Goal: Transaction & Acquisition: Purchase product/service

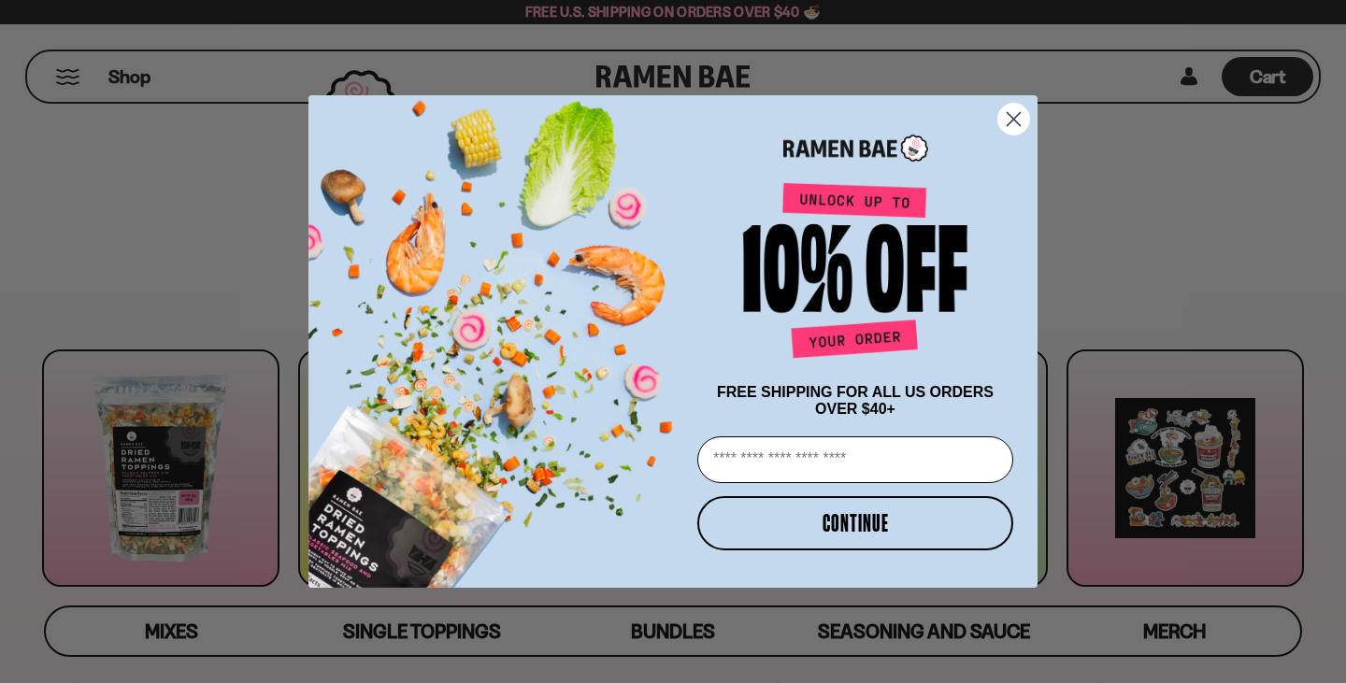
click at [1012, 118] on circle "Close dialog" at bounding box center [1013, 119] width 31 height 31
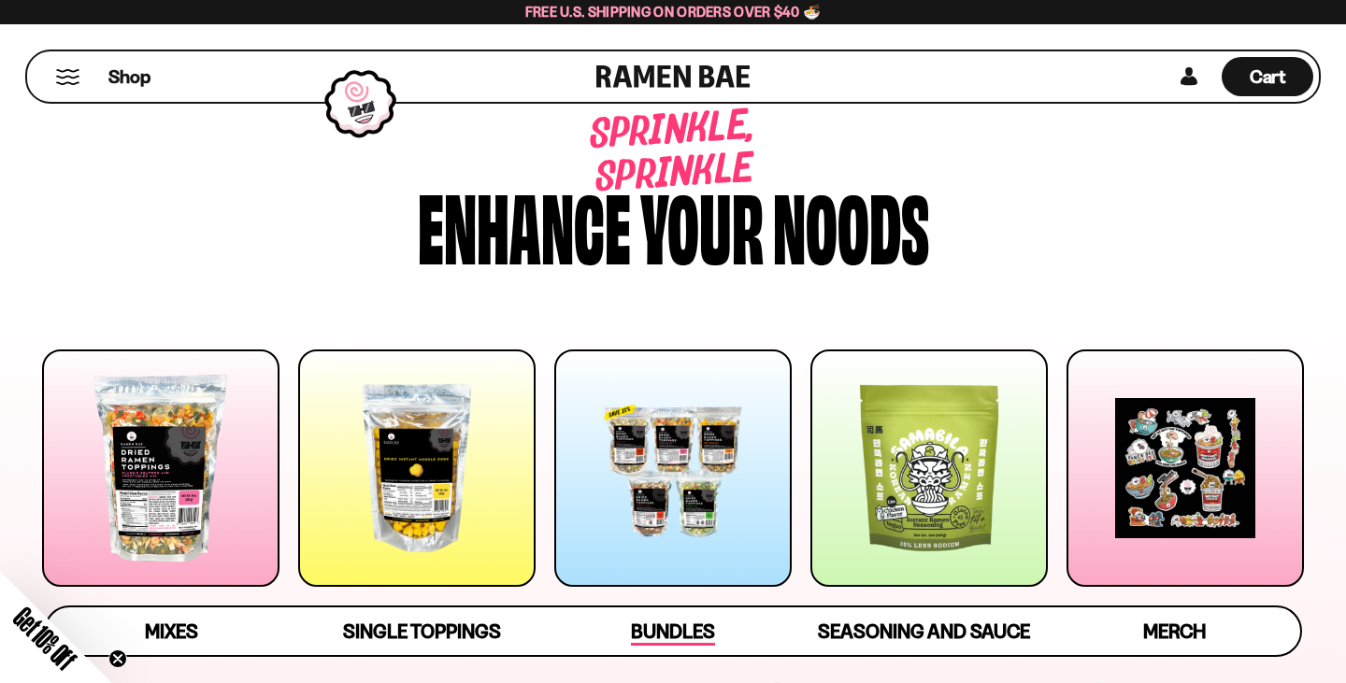
click at [661, 635] on span "Bundles" at bounding box center [673, 633] width 84 height 26
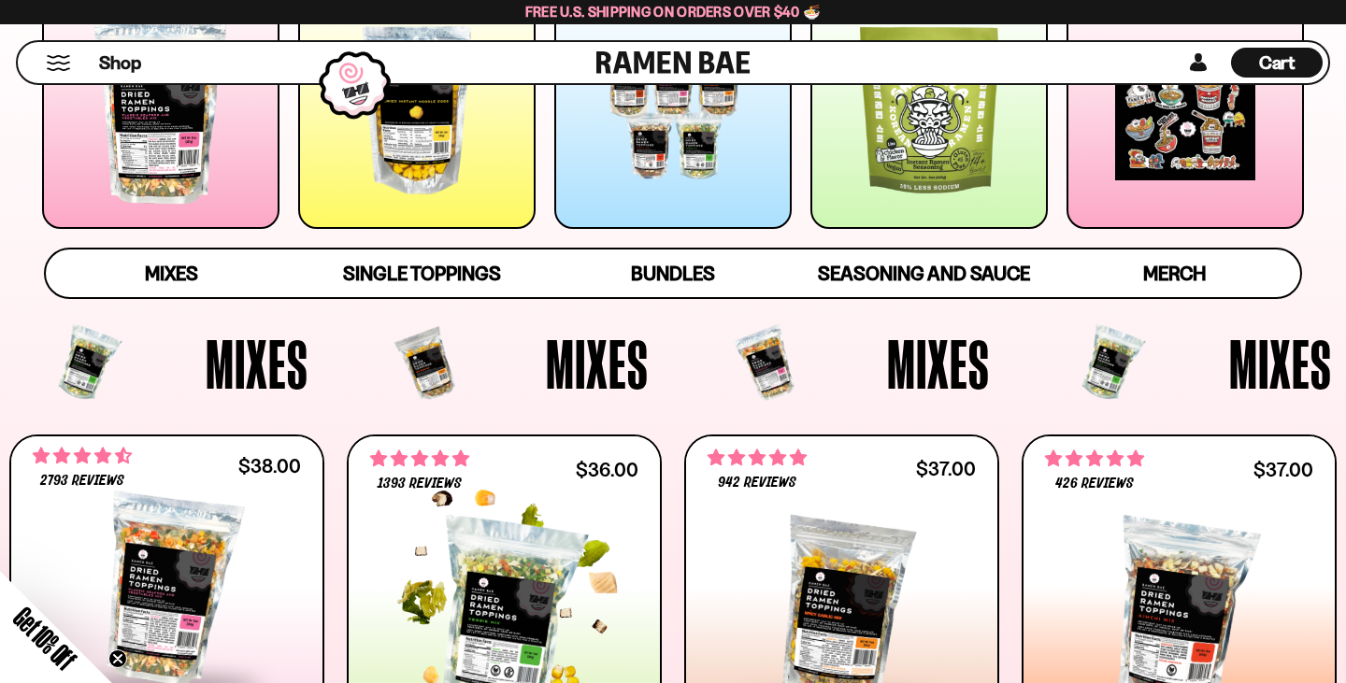
scroll to position [226, 0]
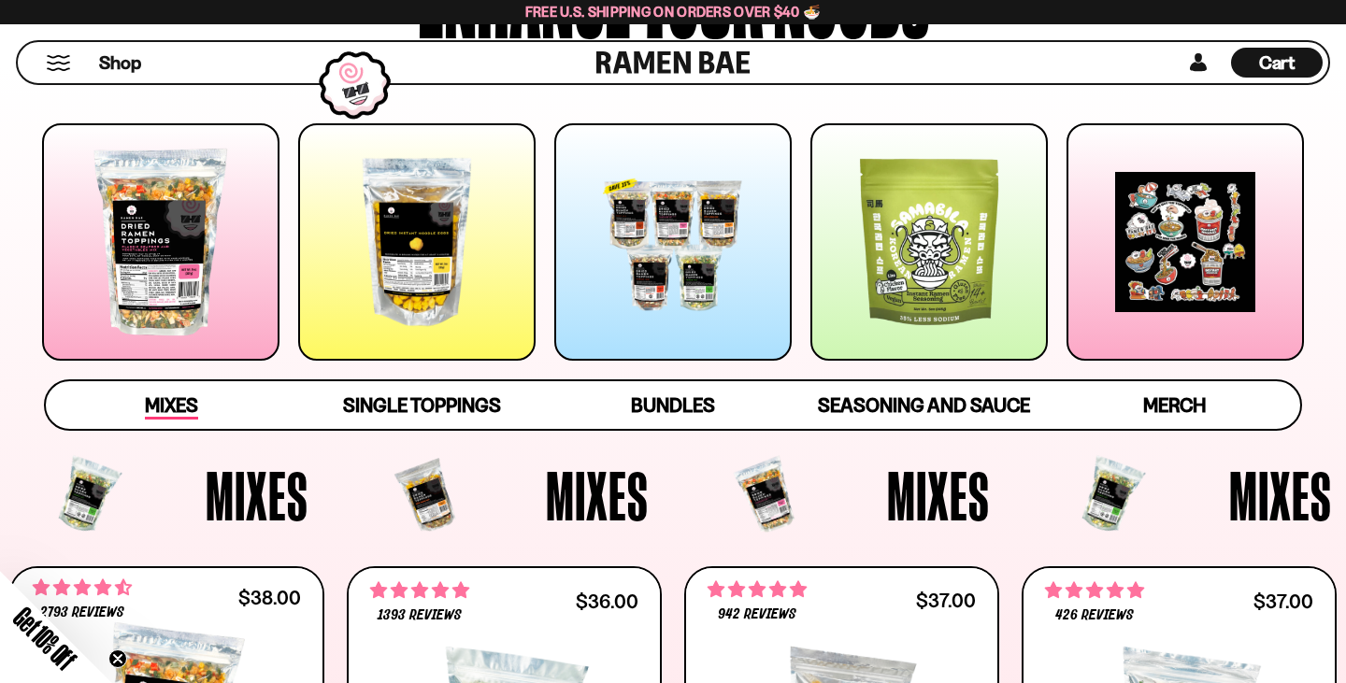
click at [175, 401] on span "Mixes" at bounding box center [171, 407] width 53 height 26
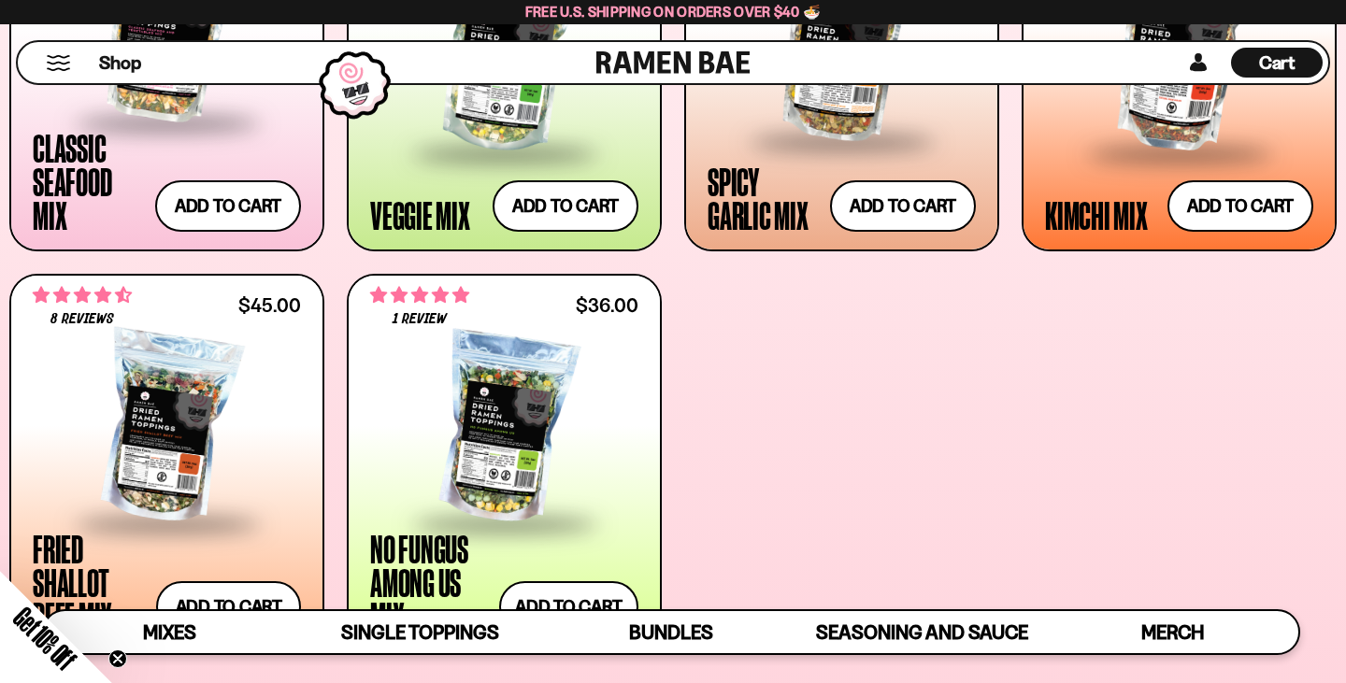
scroll to position [925, 0]
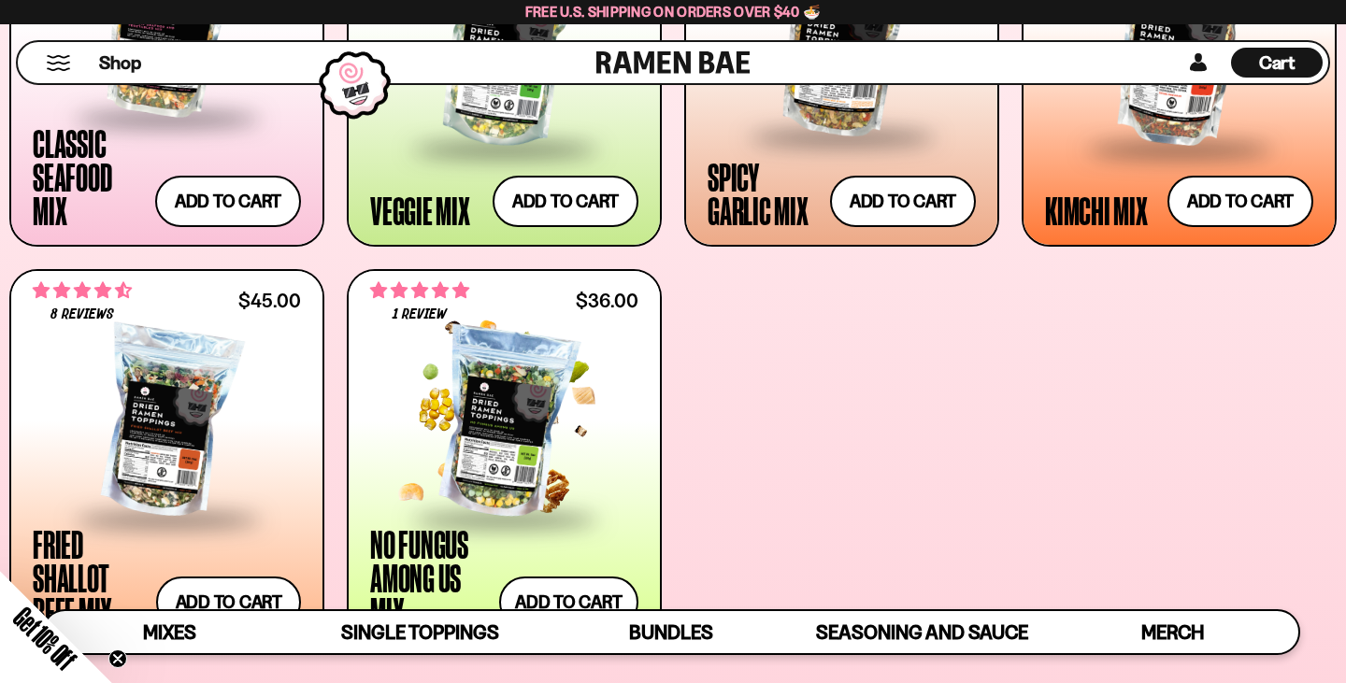
click at [524, 429] on div at bounding box center [504, 423] width 268 height 187
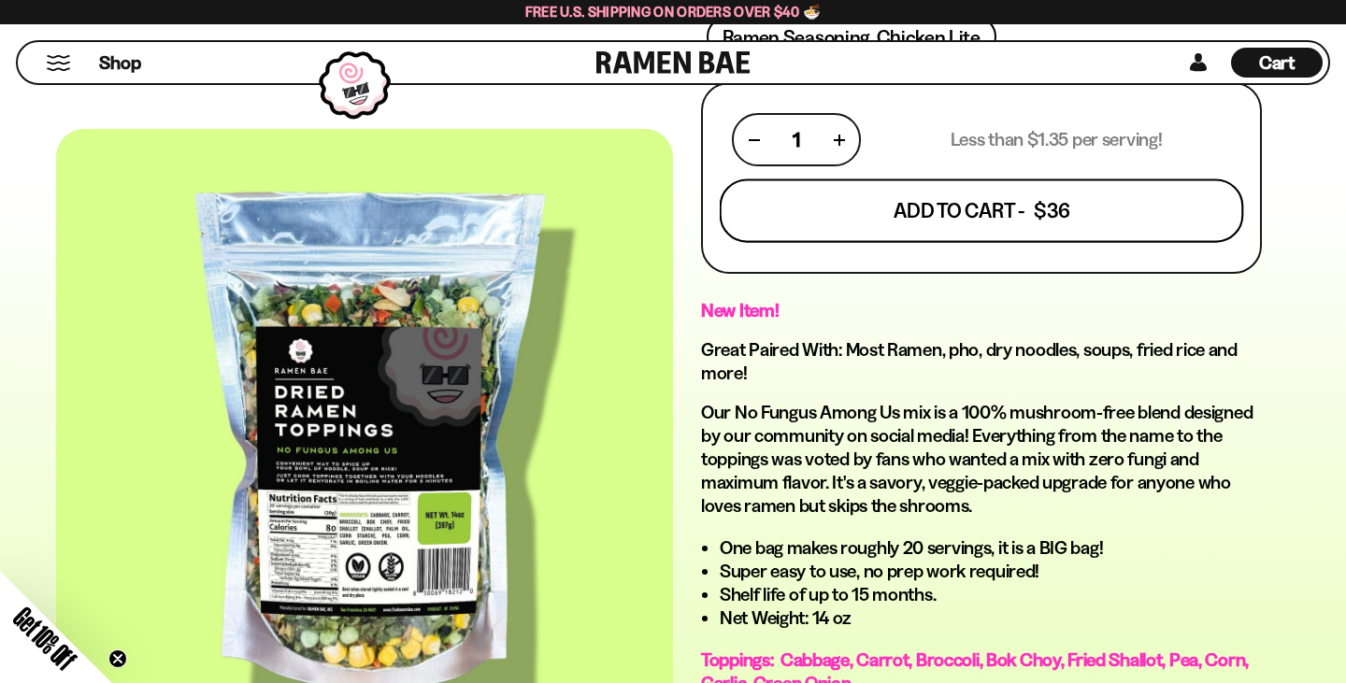
scroll to position [811, 0]
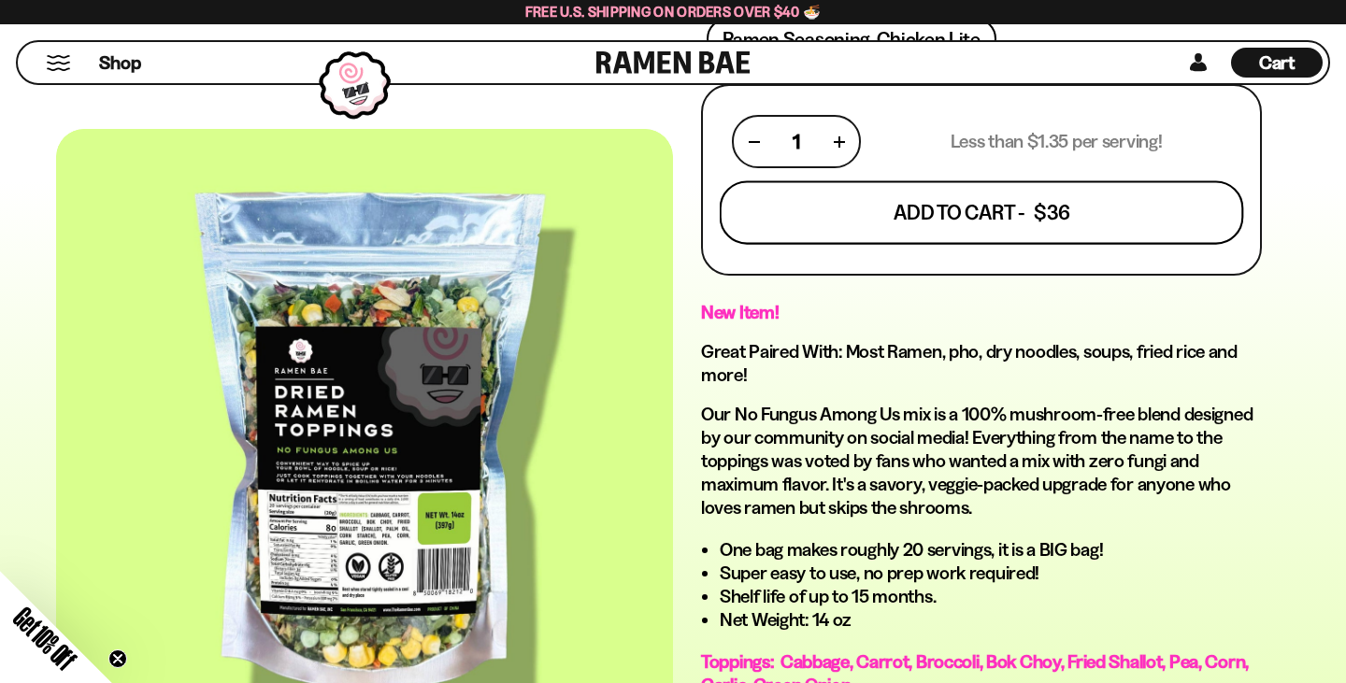
click at [1002, 209] on button "Add To Cart - $36" at bounding box center [982, 213] width 524 height 64
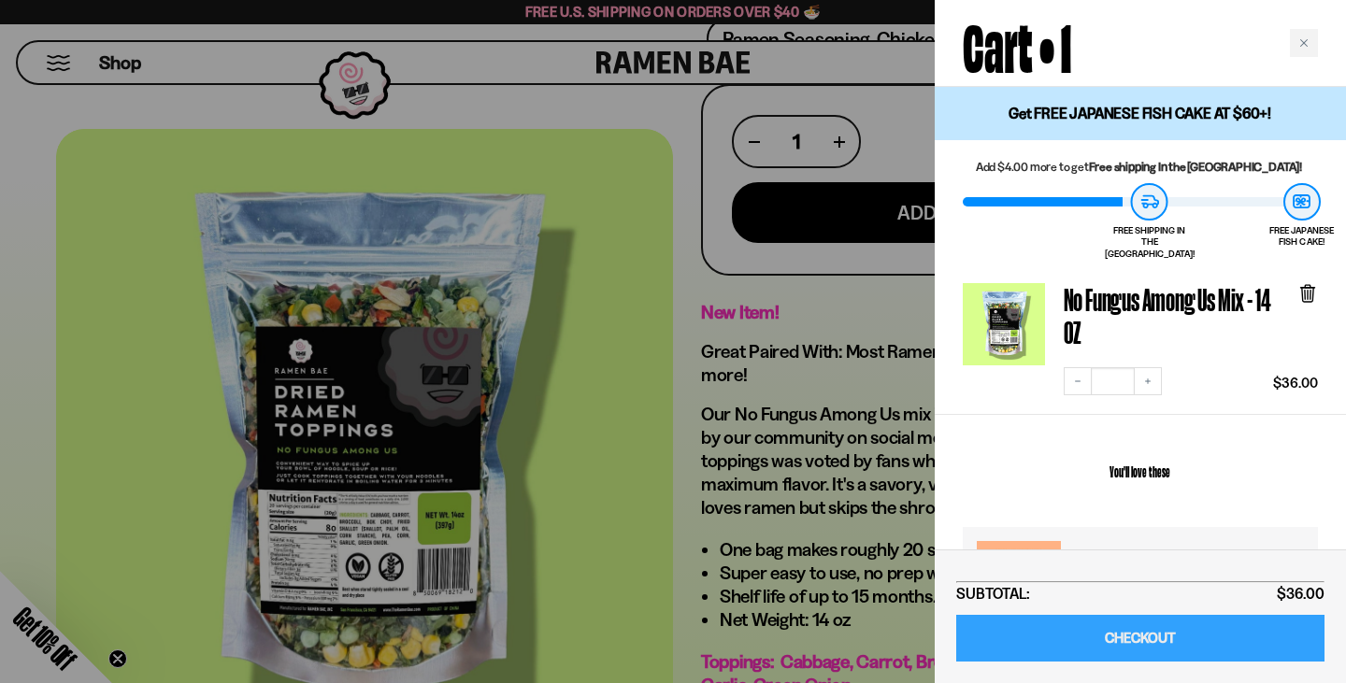
click at [1173, 637] on link "CHECKOUT" at bounding box center [1140, 639] width 368 height 48
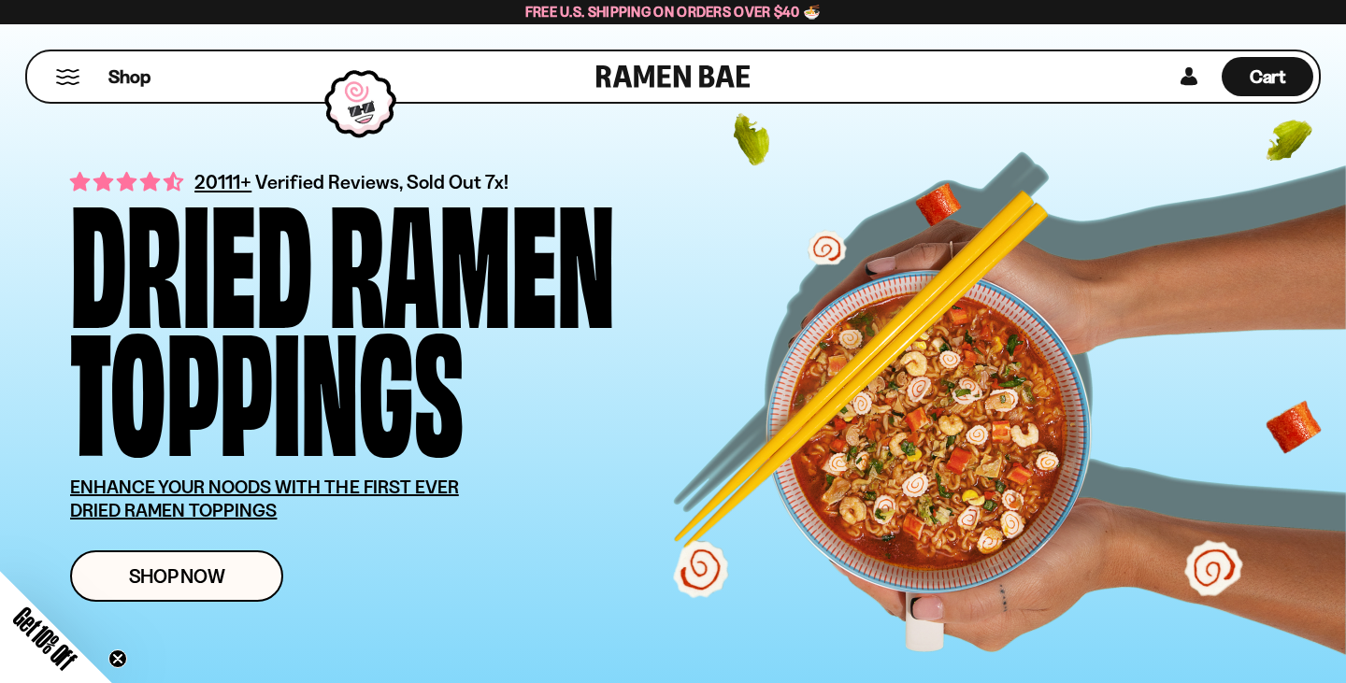
click at [55, 70] on button "Mobile Menu Trigger" at bounding box center [67, 77] width 25 height 16
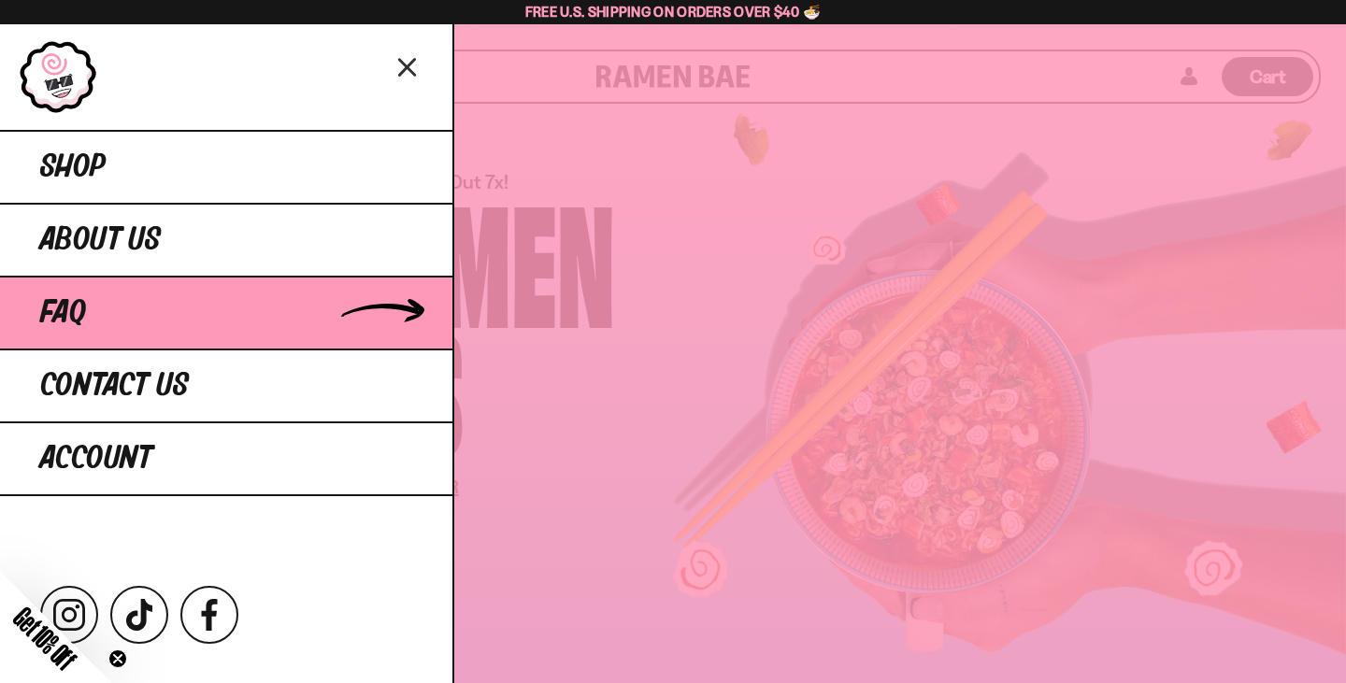
click at [97, 326] on link "FAQ" at bounding box center [226, 312] width 452 height 73
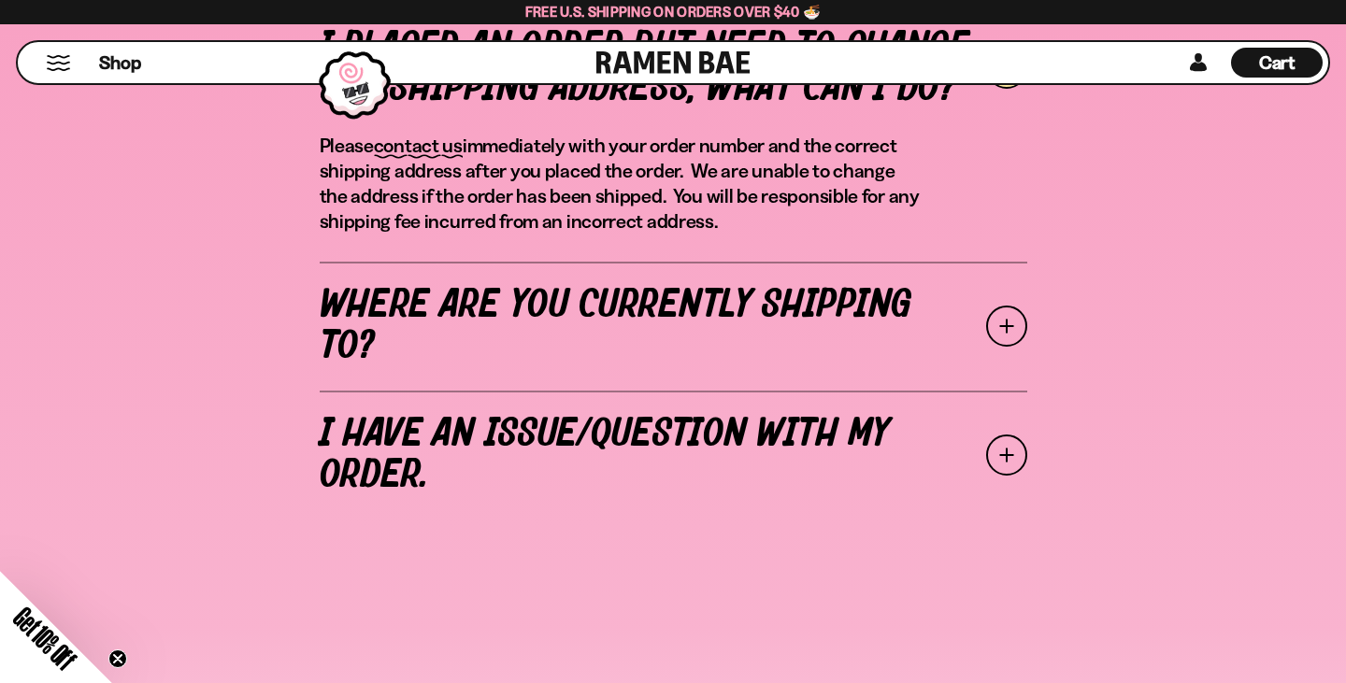
scroll to position [752, 0]
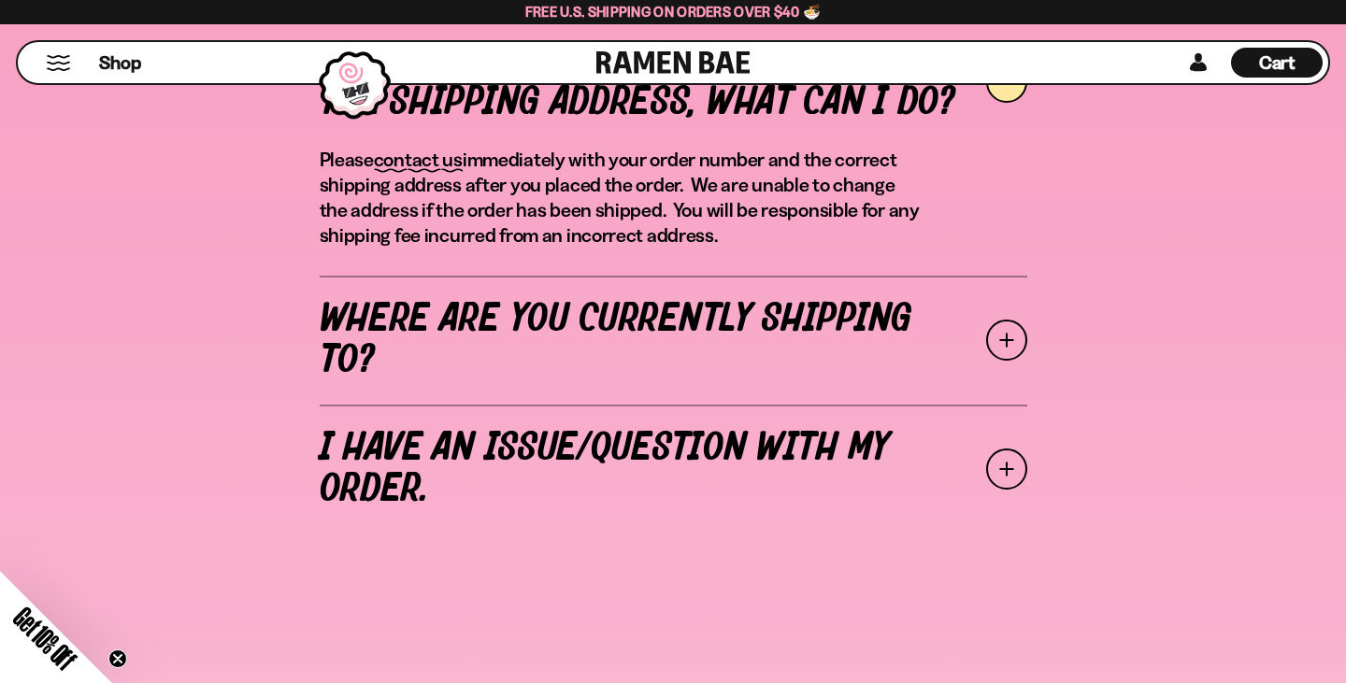
click at [1030, 318] on div "I placed an order but need to change the shipping address, what can I do? Pleas…" at bounding box center [673, 275] width 1318 height 555
click at [998, 344] on span at bounding box center [1006, 340] width 41 height 41
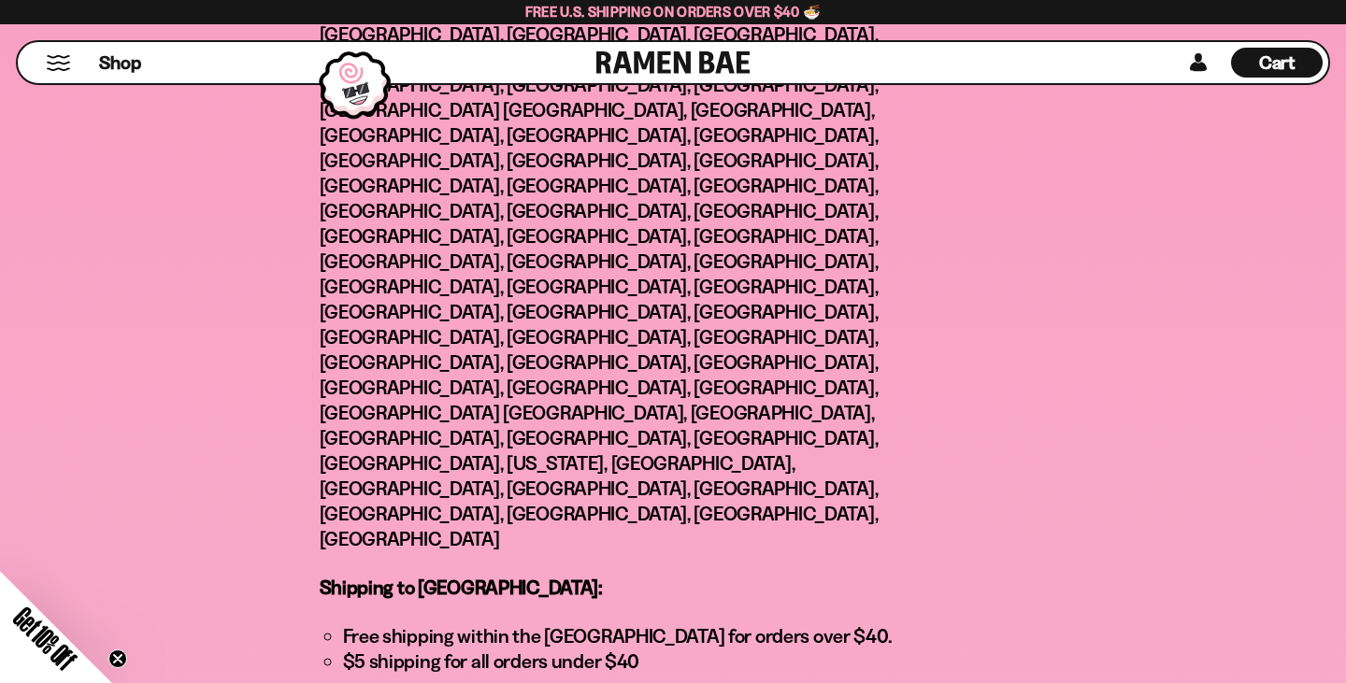
scroll to position [0, 0]
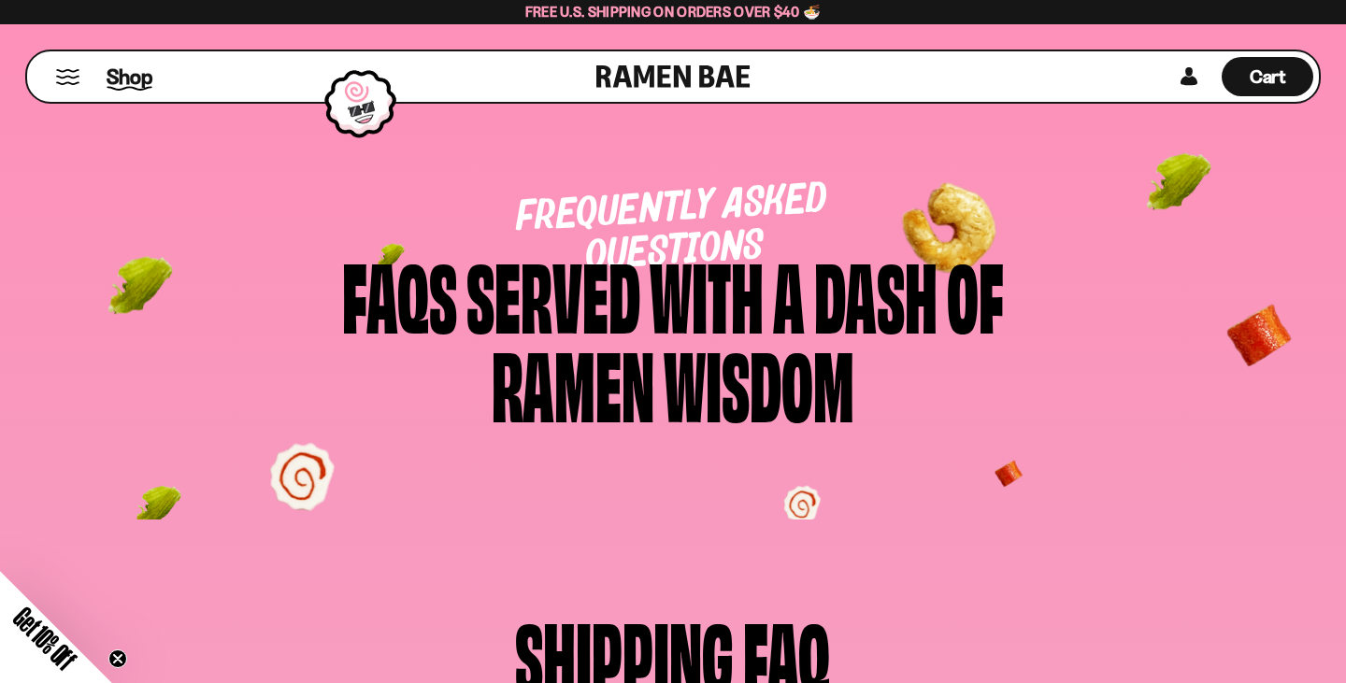
click at [141, 83] on span "Shop" at bounding box center [130, 77] width 46 height 28
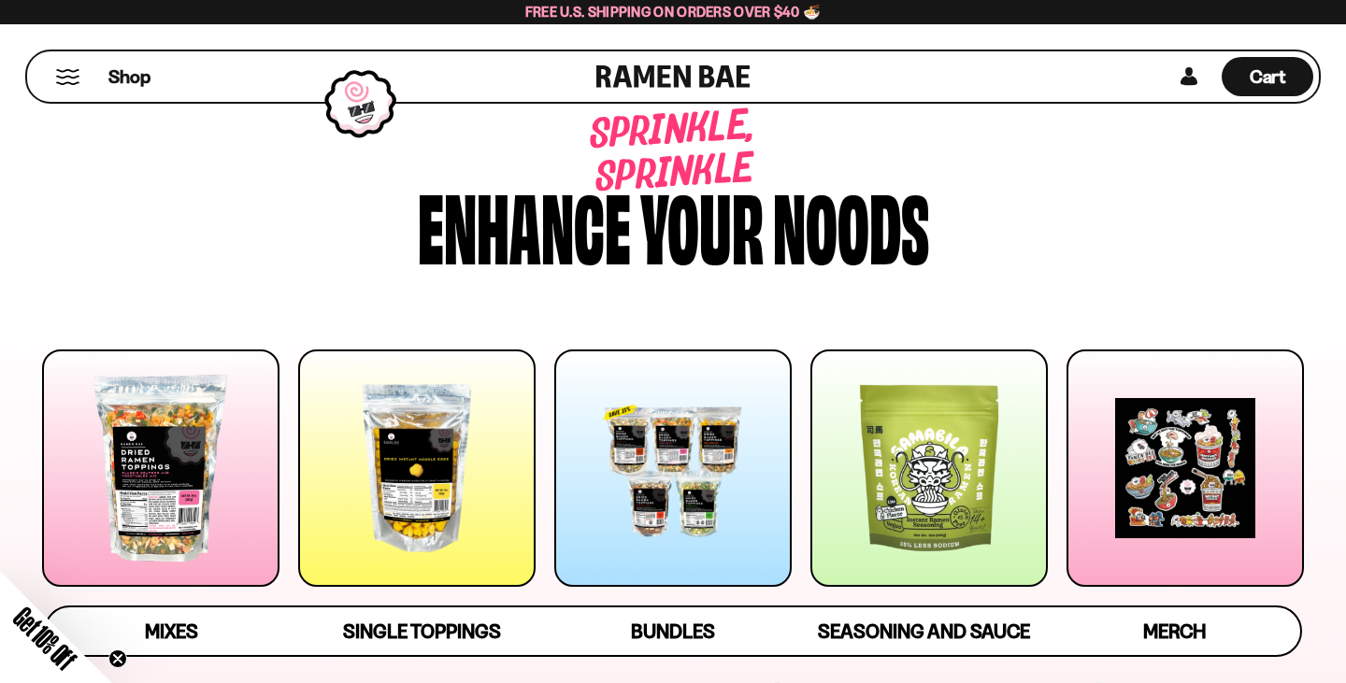
click at [180, 451] on div at bounding box center [160, 468] width 237 height 237
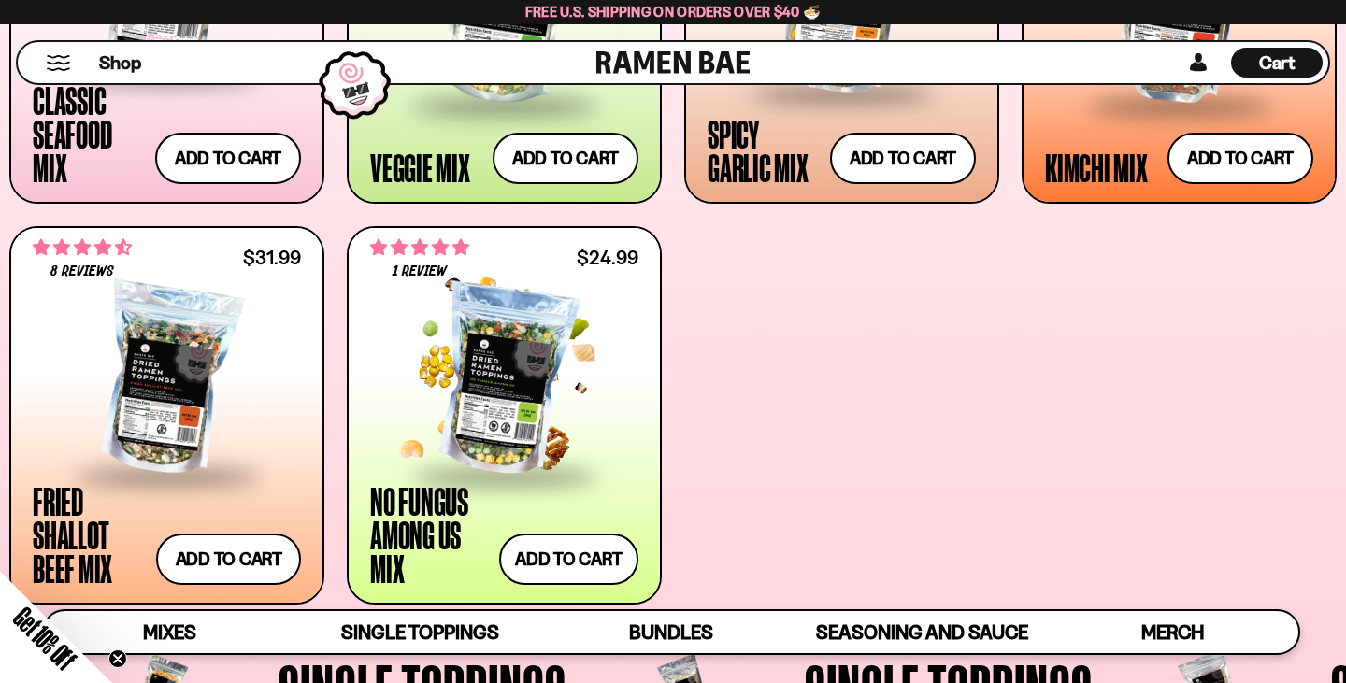
scroll to position [967, 0]
click at [483, 378] on div at bounding box center [504, 381] width 268 height 187
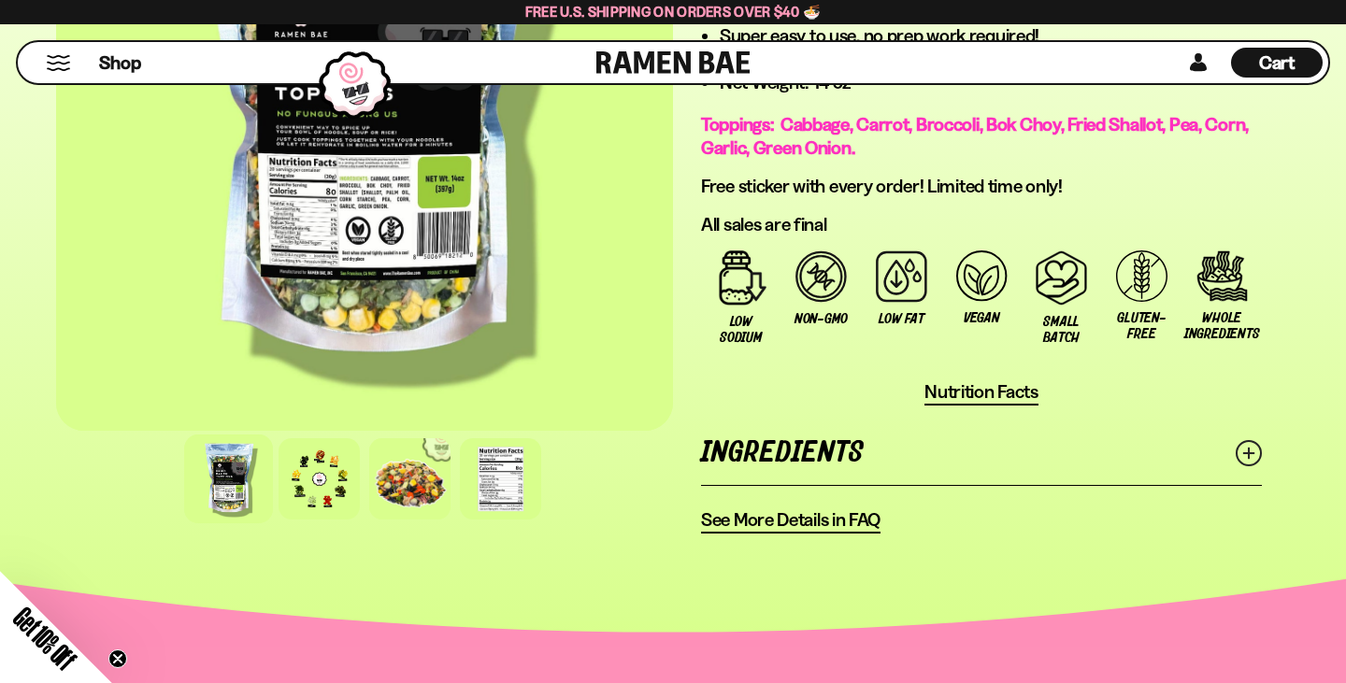
scroll to position [1353, 0]
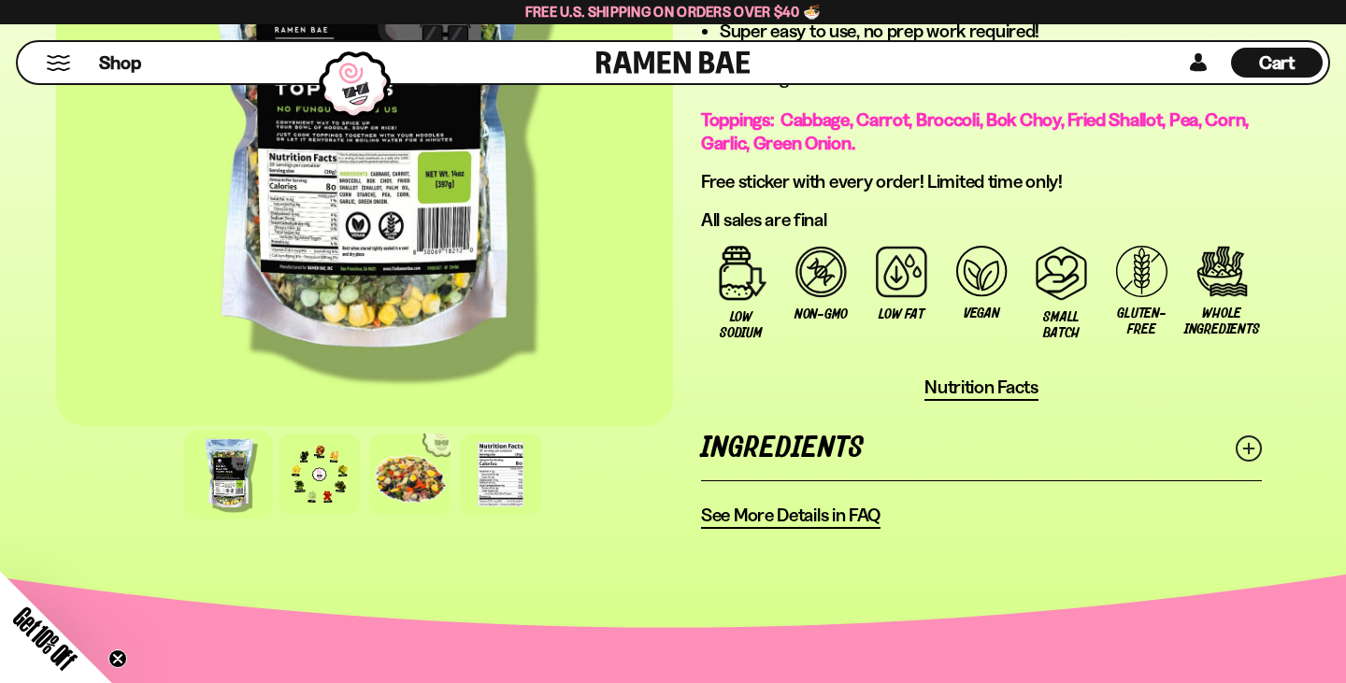
click at [997, 391] on span "Nutrition Facts" at bounding box center [981, 387] width 114 height 23
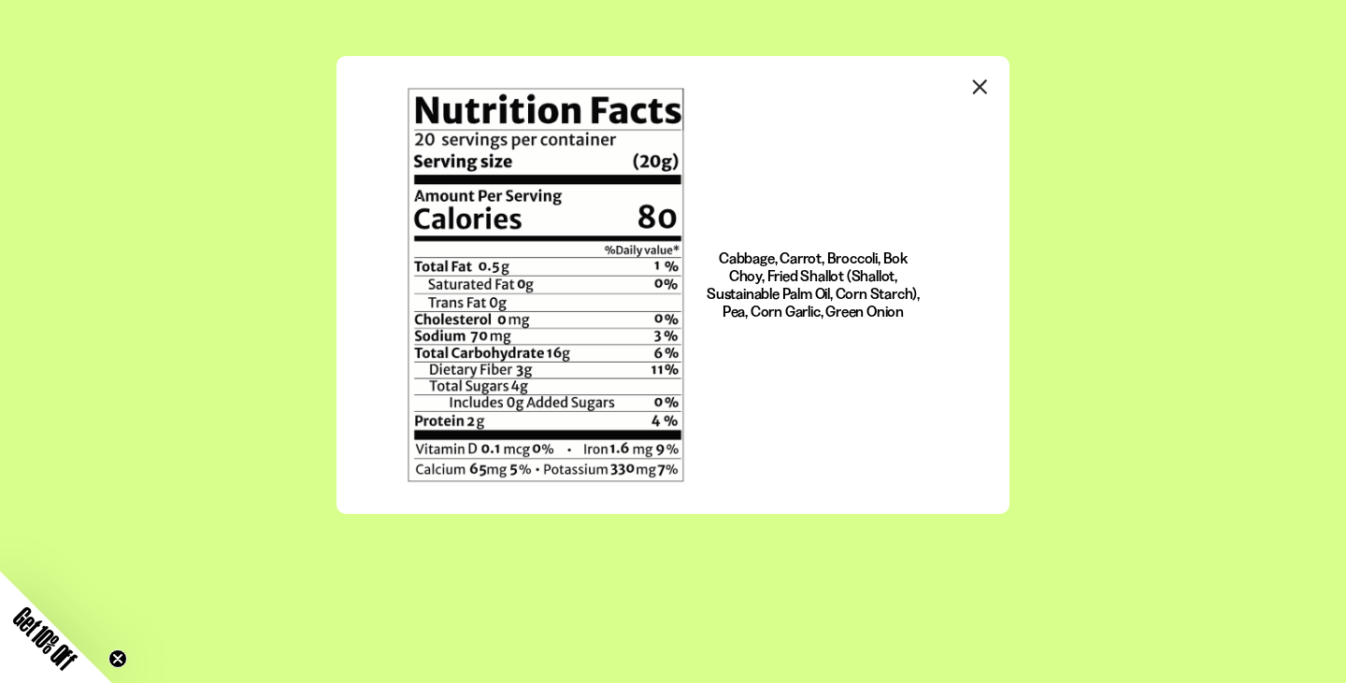
click at [980, 89] on icon "Close modal" at bounding box center [980, 86] width 12 height 12
